Goal: Find specific page/section: Find specific page/section

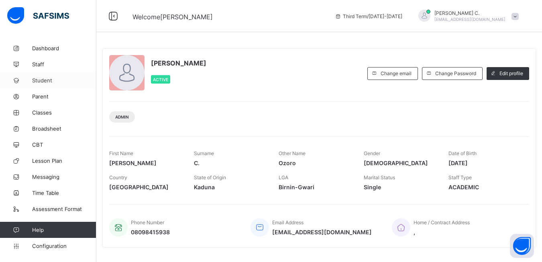
click at [42, 81] on span "Student" at bounding box center [64, 80] width 64 height 6
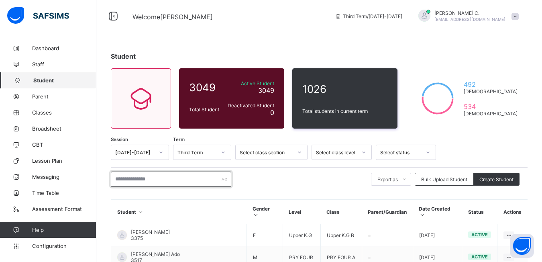
click at [129, 179] on input "text" at bounding box center [171, 178] width 120 height 15
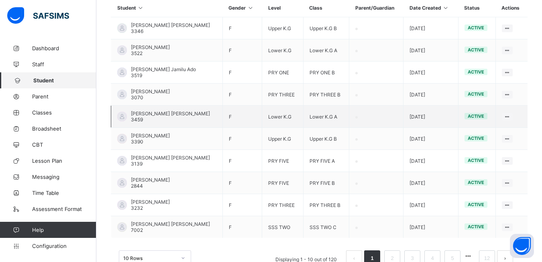
scroll to position [225, 0]
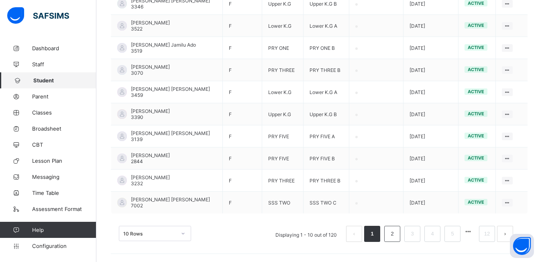
click at [396, 236] on link "2" at bounding box center [392, 234] width 8 height 10
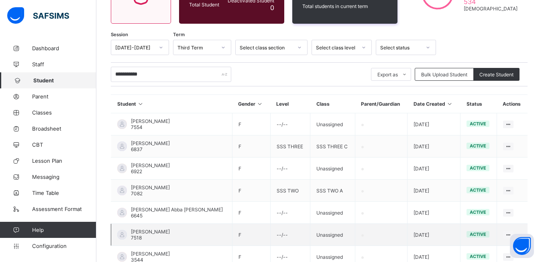
scroll to position [65, 0]
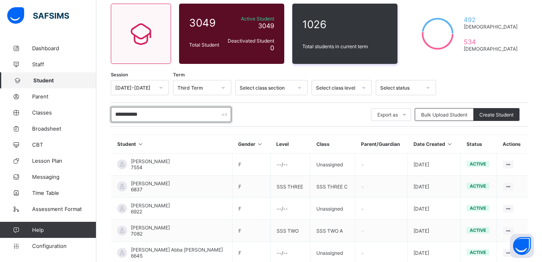
click at [132, 116] on input "**********" at bounding box center [171, 114] width 120 height 15
click at [162, 114] on input "**********" at bounding box center [171, 114] width 120 height 15
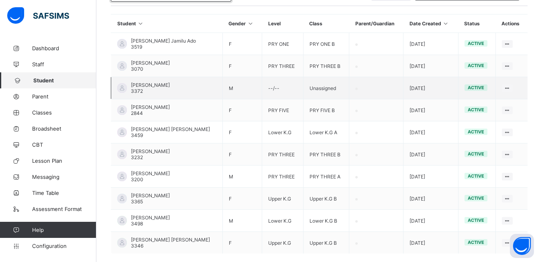
scroll to position [225, 0]
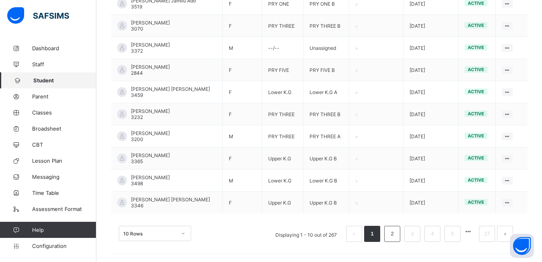
type input "**********"
click at [396, 236] on link "2" at bounding box center [392, 234] width 8 height 10
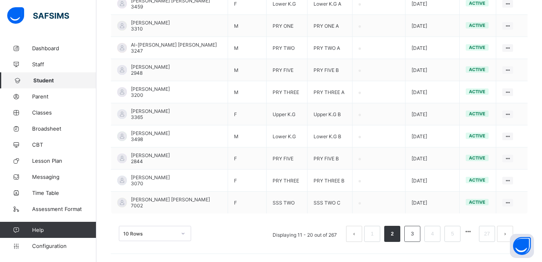
click at [414, 237] on li "3" at bounding box center [412, 234] width 16 height 16
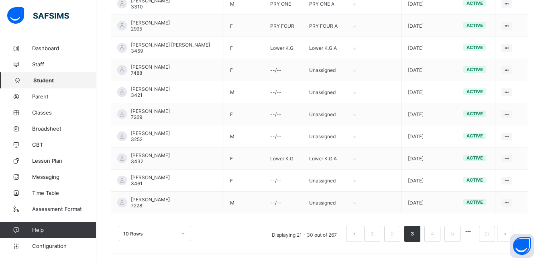
scroll to position [145, 0]
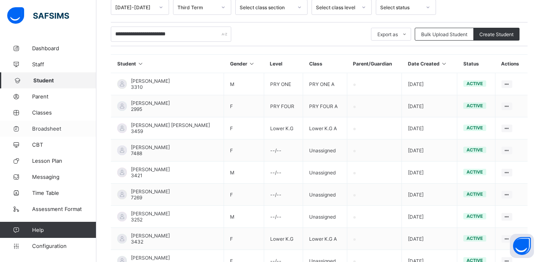
click at [49, 129] on span "Broadsheet" at bounding box center [64, 128] width 64 height 6
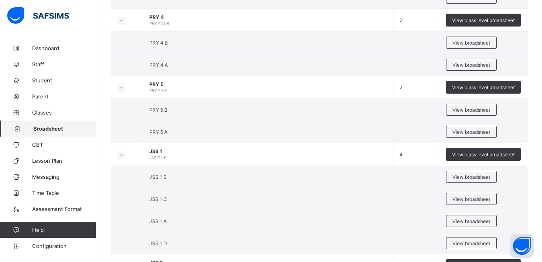
scroll to position [504, 0]
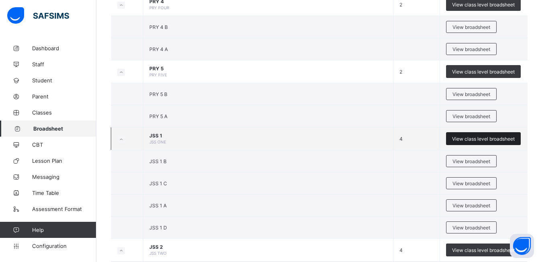
click at [475, 139] on span "View class level broadsheet" at bounding box center [483, 139] width 63 height 6
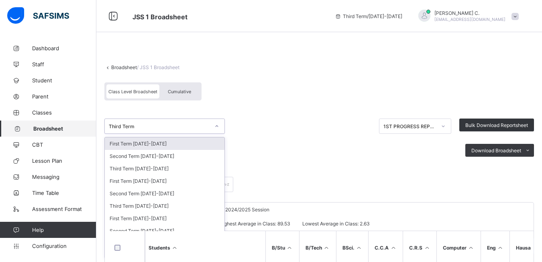
click at [217, 128] on icon at bounding box center [216, 126] width 5 height 8
click at [133, 141] on div "First Term [DATE]-[DATE]" at bounding box center [165, 143] width 120 height 12
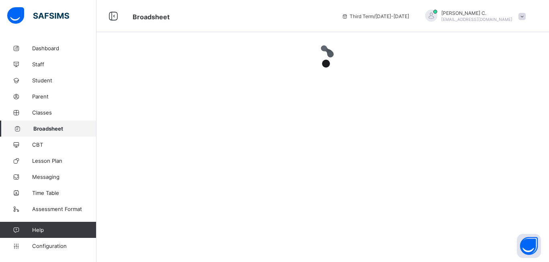
click at [51, 125] on span "Broadsheet" at bounding box center [64, 128] width 63 height 6
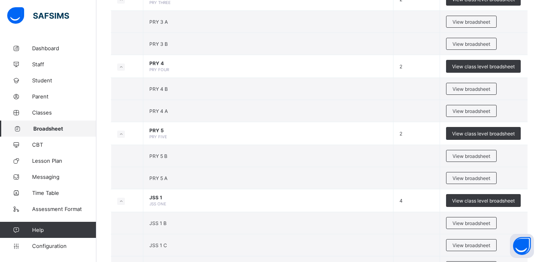
scroll to position [482, 0]
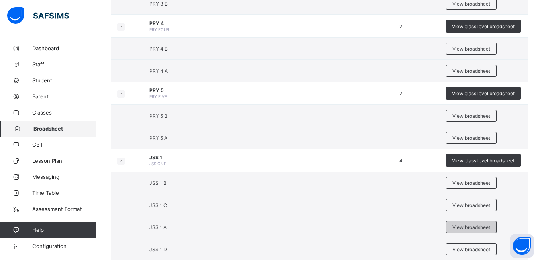
click at [466, 223] on div "View broadsheet" at bounding box center [471, 227] width 51 height 12
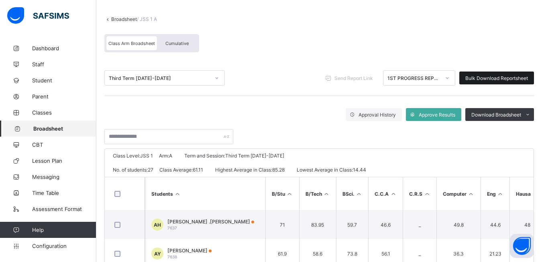
scroll to position [80, 0]
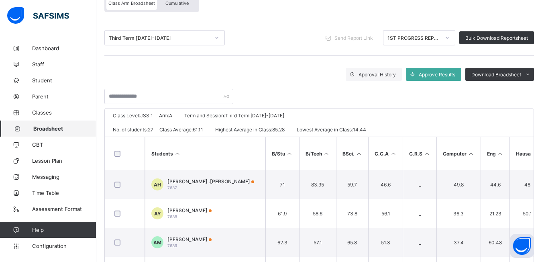
click at [217, 39] on icon at bounding box center [216, 38] width 5 height 8
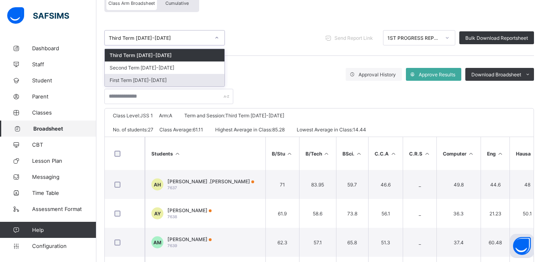
click at [148, 80] on div "First Term [DATE]-[DATE]" at bounding box center [165, 80] width 120 height 12
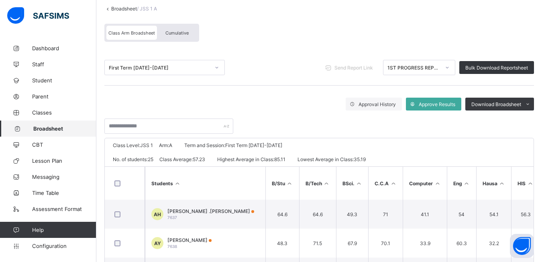
scroll to position [50, 0]
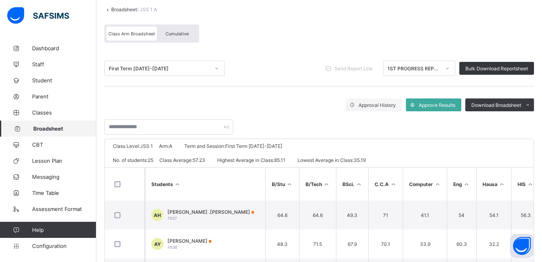
click at [217, 69] on icon at bounding box center [216, 68] width 5 height 8
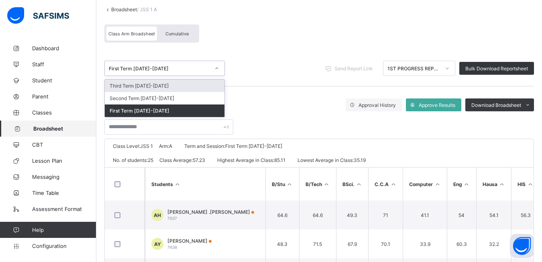
click at [141, 85] on div "Third Term [DATE]-[DATE]" at bounding box center [165, 86] width 120 height 12
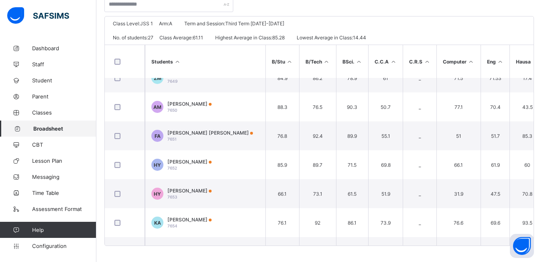
scroll to position [402, 0]
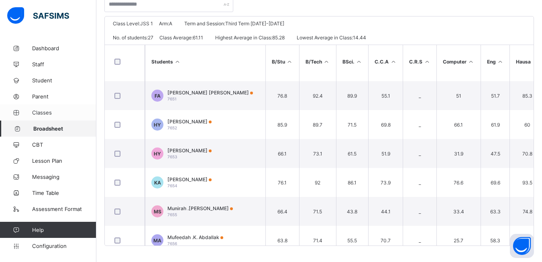
click at [36, 110] on span "Classes" at bounding box center [64, 112] width 64 height 6
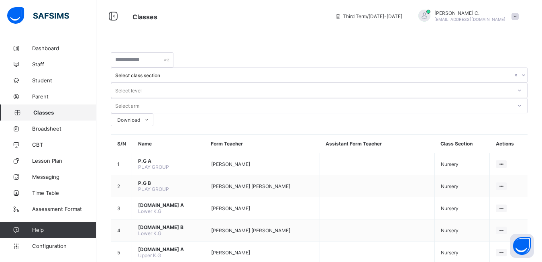
click at [50, 112] on span "Classes" at bounding box center [64, 112] width 63 height 6
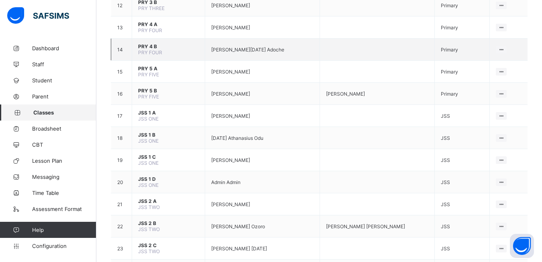
scroll to position [442, 0]
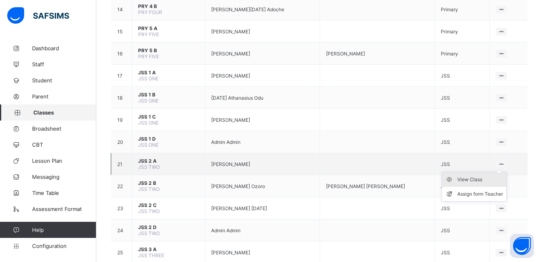
click at [474, 175] on div "View Class" at bounding box center [480, 179] width 46 height 8
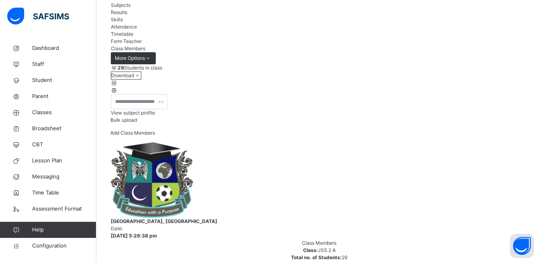
scroll to position [120, 0]
